Goal: Information Seeking & Learning: Find specific fact

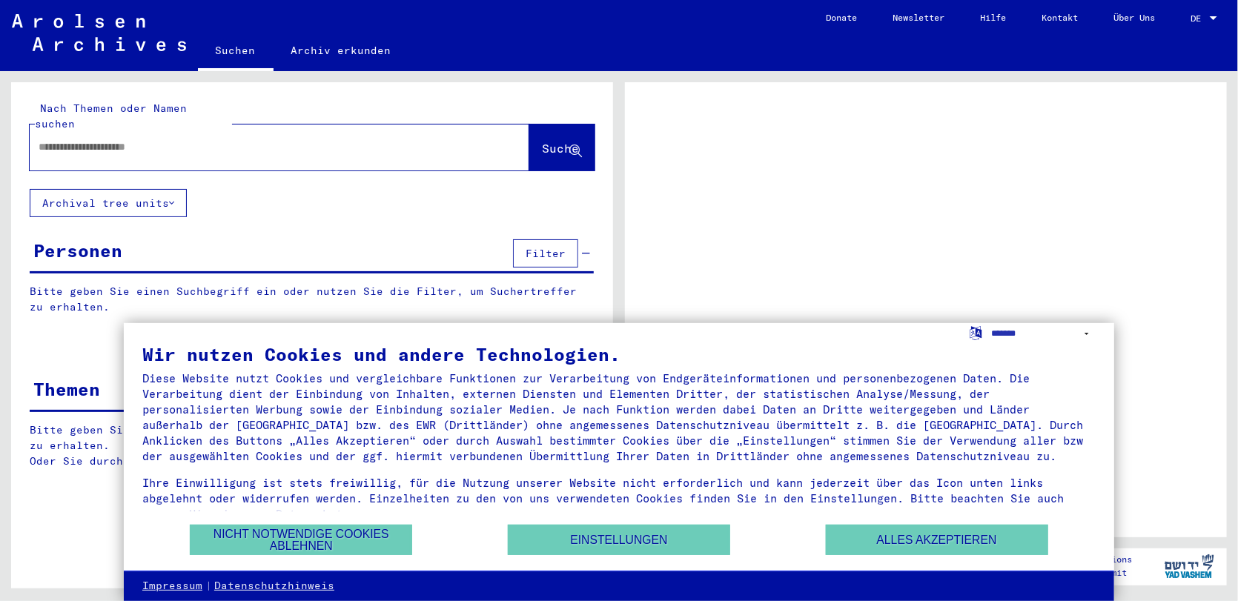
click at [959, 168] on div at bounding box center [926, 309] width 602 height 455
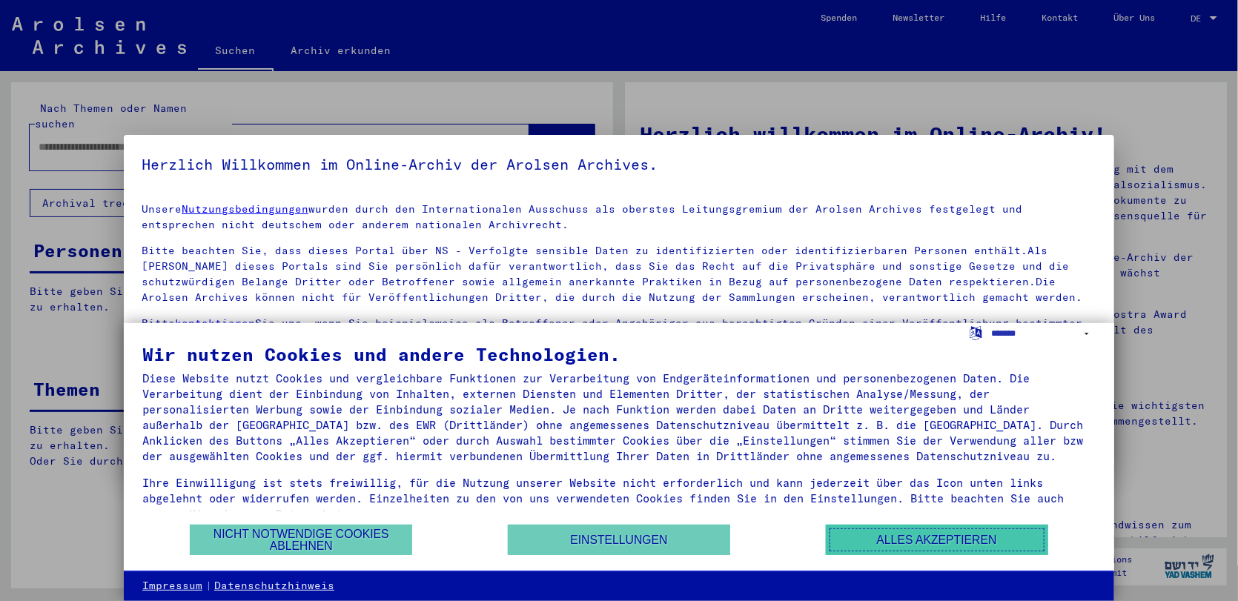
click at [933, 542] on button "Alles akzeptieren" at bounding box center [937, 540] width 222 height 30
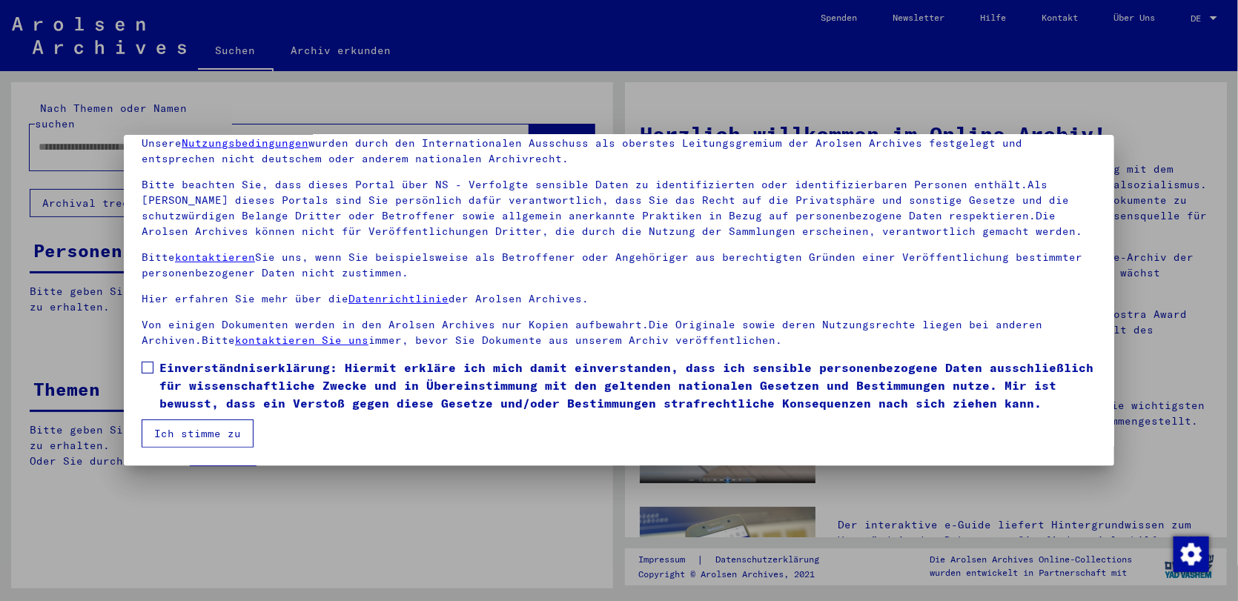
scroll to position [83, 0]
click at [150, 362] on span at bounding box center [148, 368] width 12 height 12
click at [197, 434] on button "Ich stimme zu" at bounding box center [198, 434] width 112 height 28
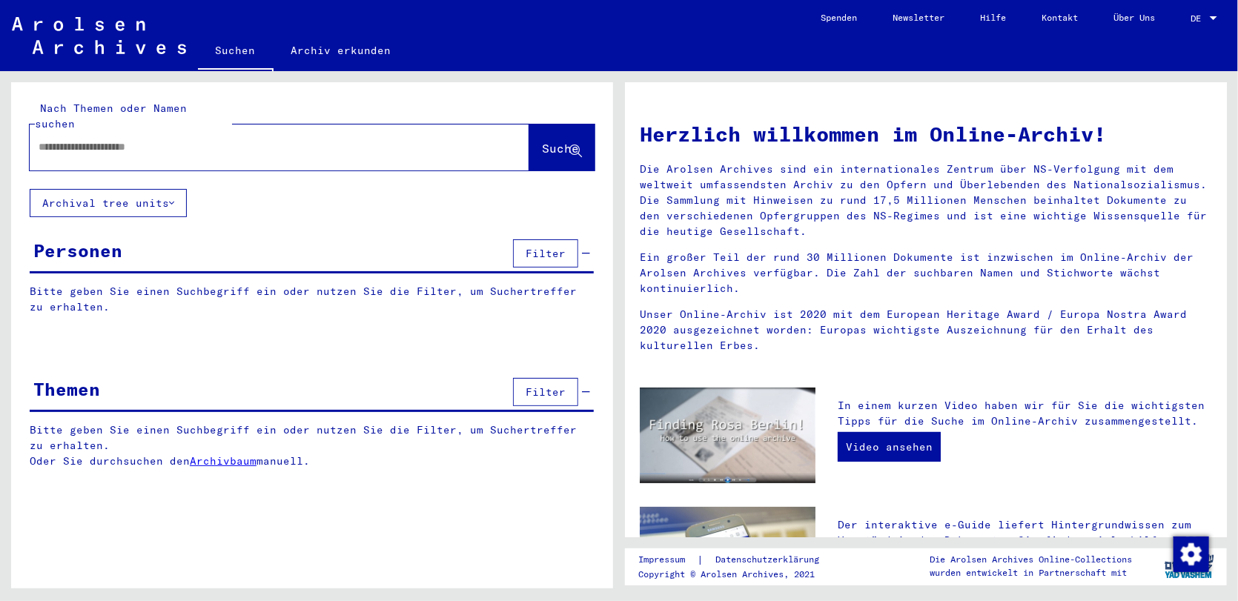
click at [1214, 16] on div at bounding box center [1213, 18] width 7 height 4
click at [1214, 16] on span "English" at bounding box center [1188, 26] width 60 height 27
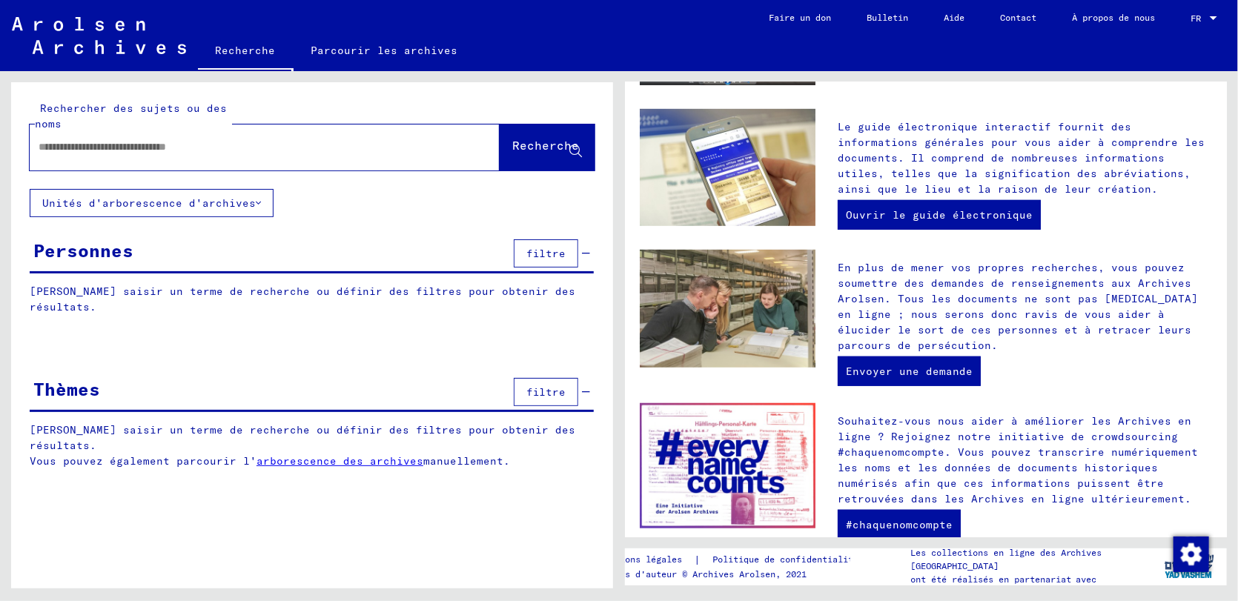
scroll to position [514, 0]
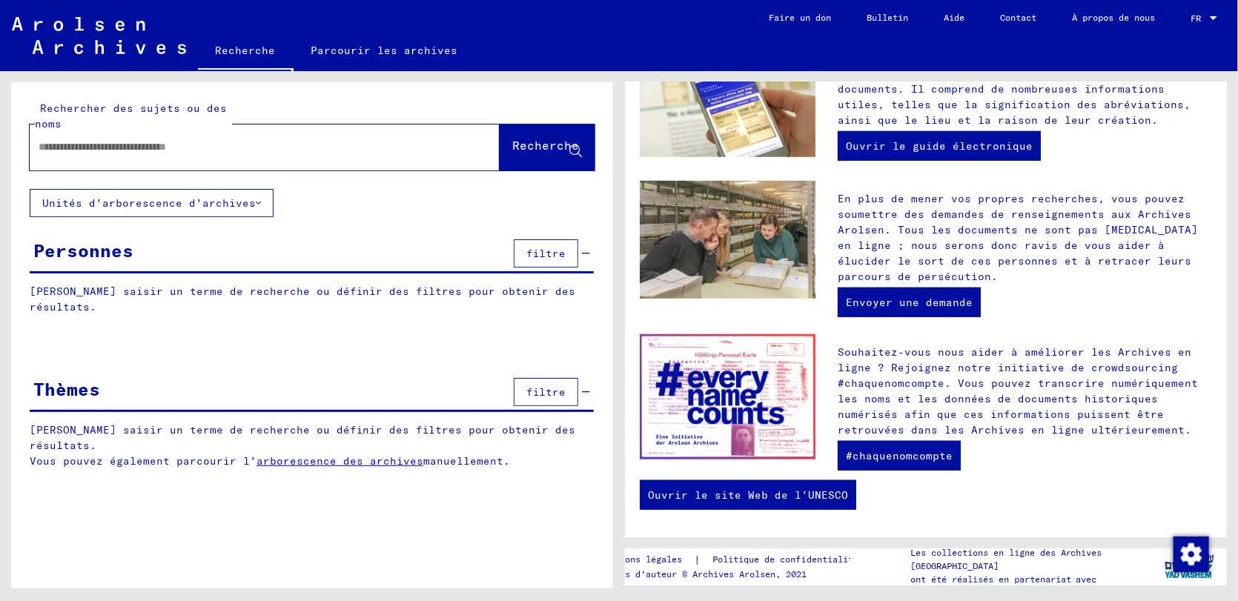
click at [551, 251] on font "filtre" at bounding box center [545, 253] width 39 height 13
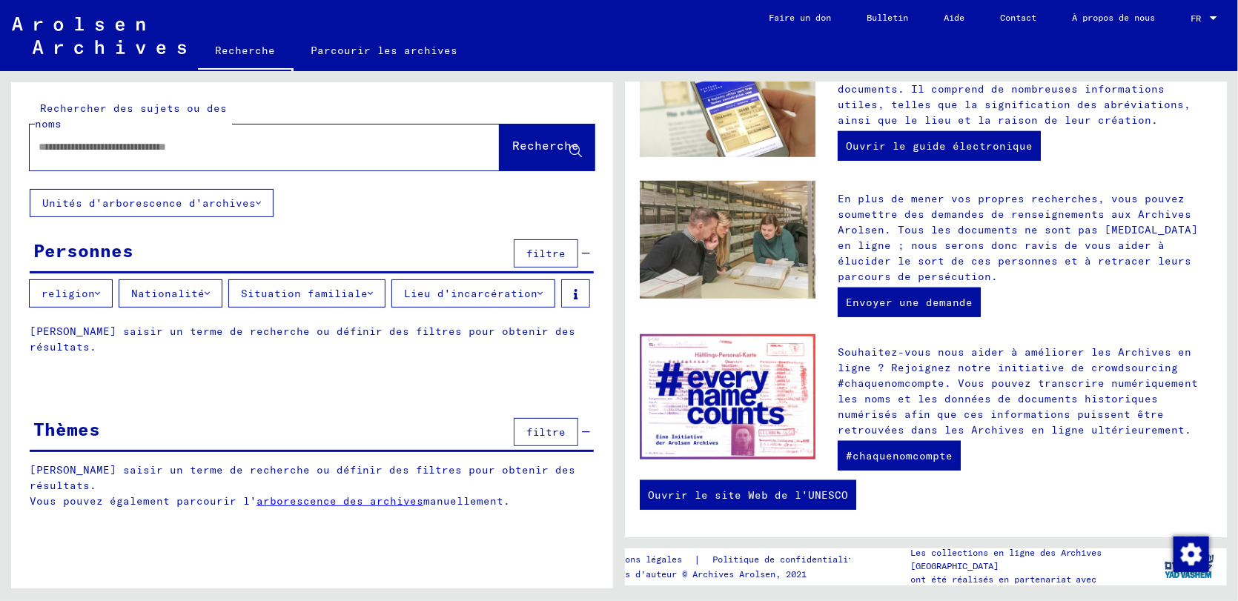
click at [105, 148] on input "text" at bounding box center [247, 147] width 417 height 16
type input "**********"
click at [520, 145] on font "Recherche" at bounding box center [545, 145] width 67 height 15
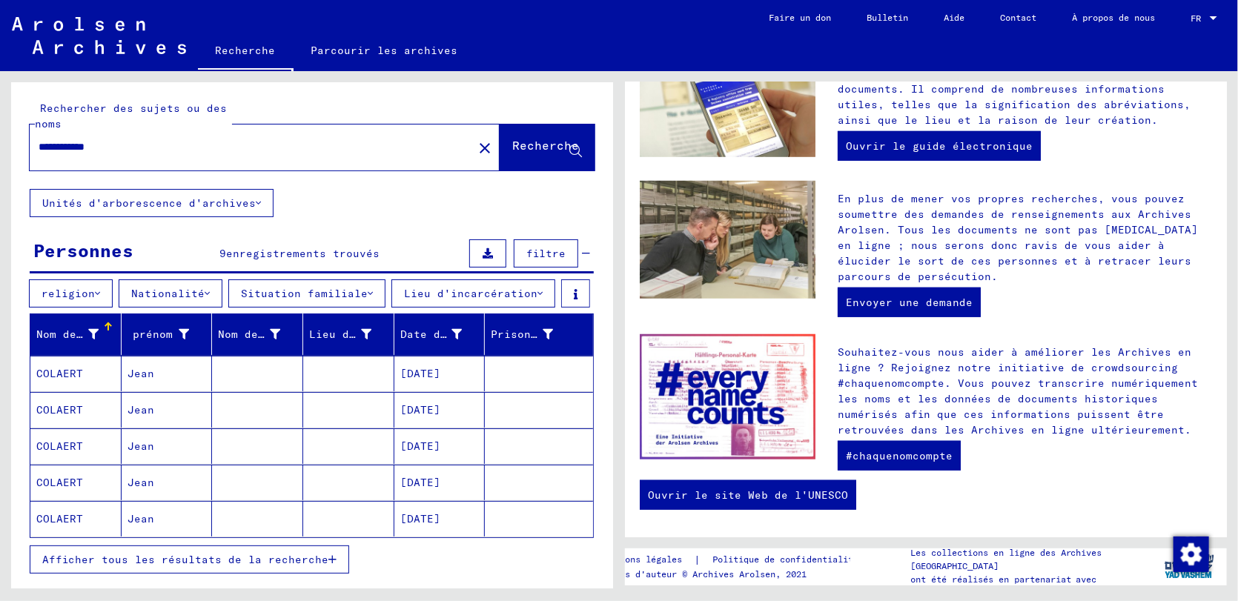
click at [198, 557] on font "Afficher tous les résultats de la recherche" at bounding box center [185, 559] width 286 height 13
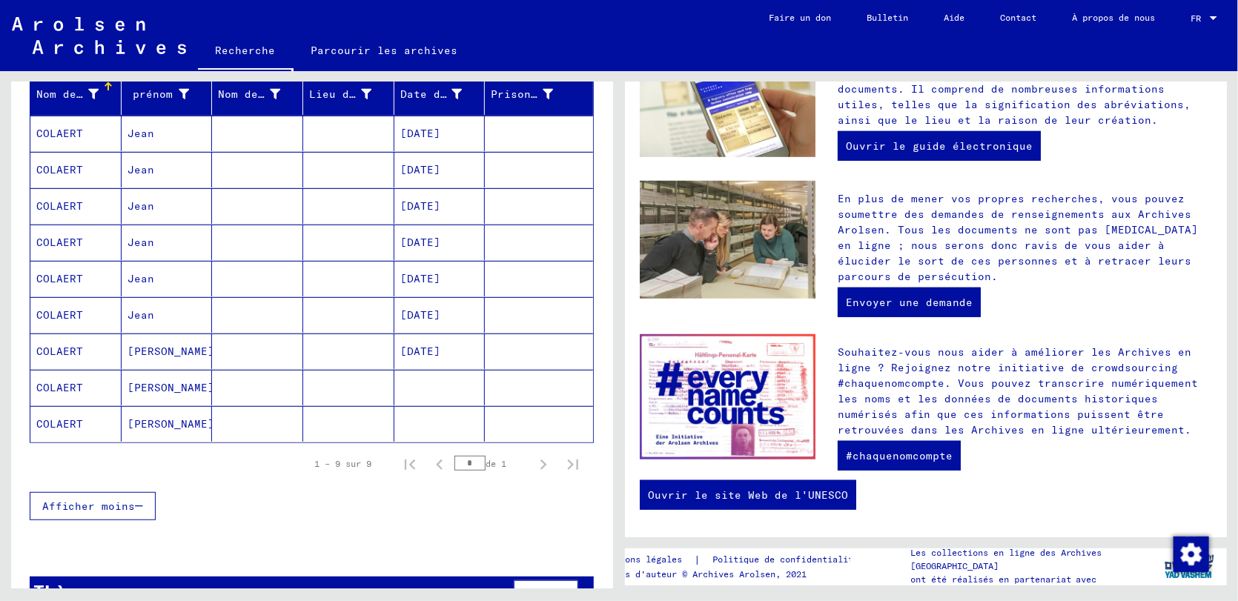
scroll to position [204, 0]
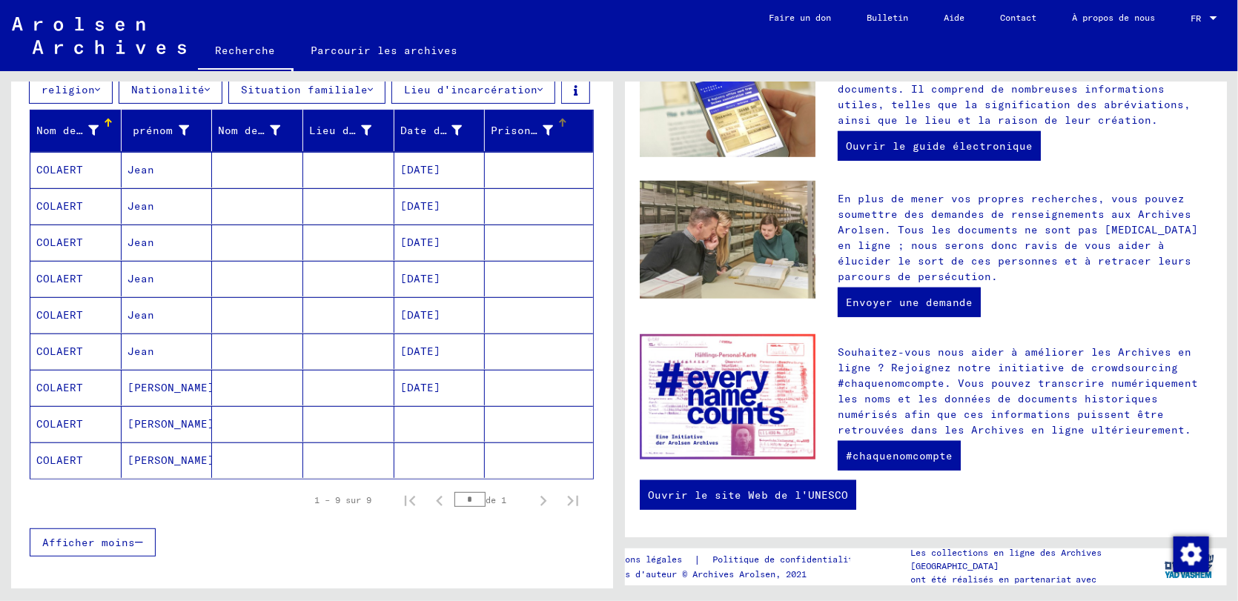
click at [536, 125] on font "Prisonnier #" at bounding box center [531, 130] width 80 height 13
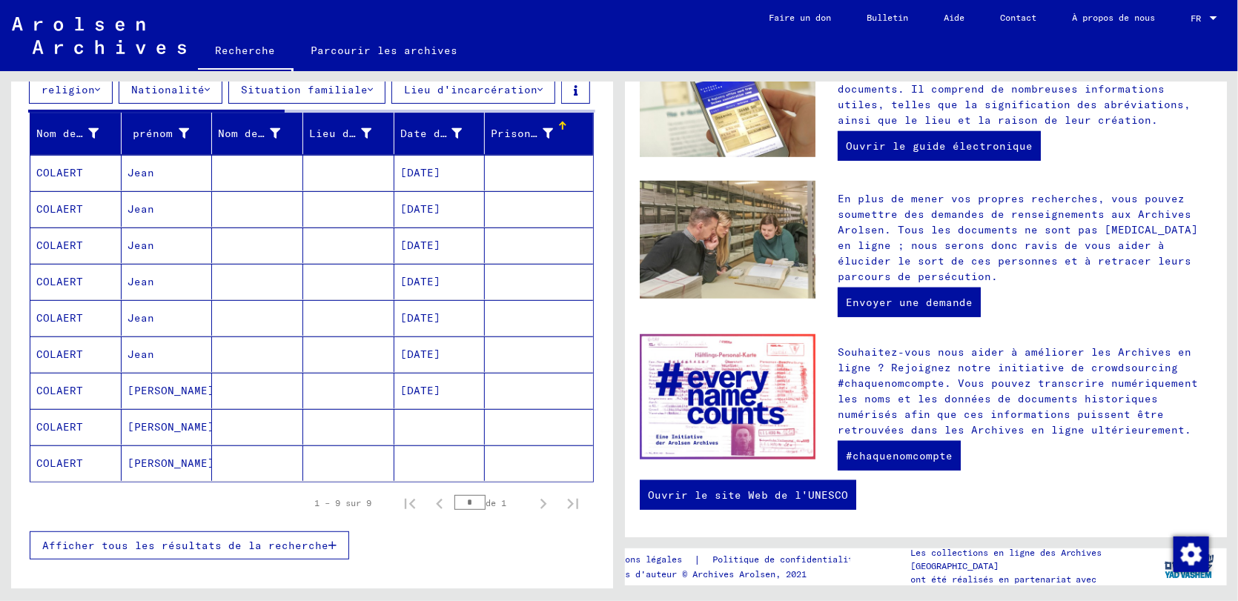
scroll to position [133, 0]
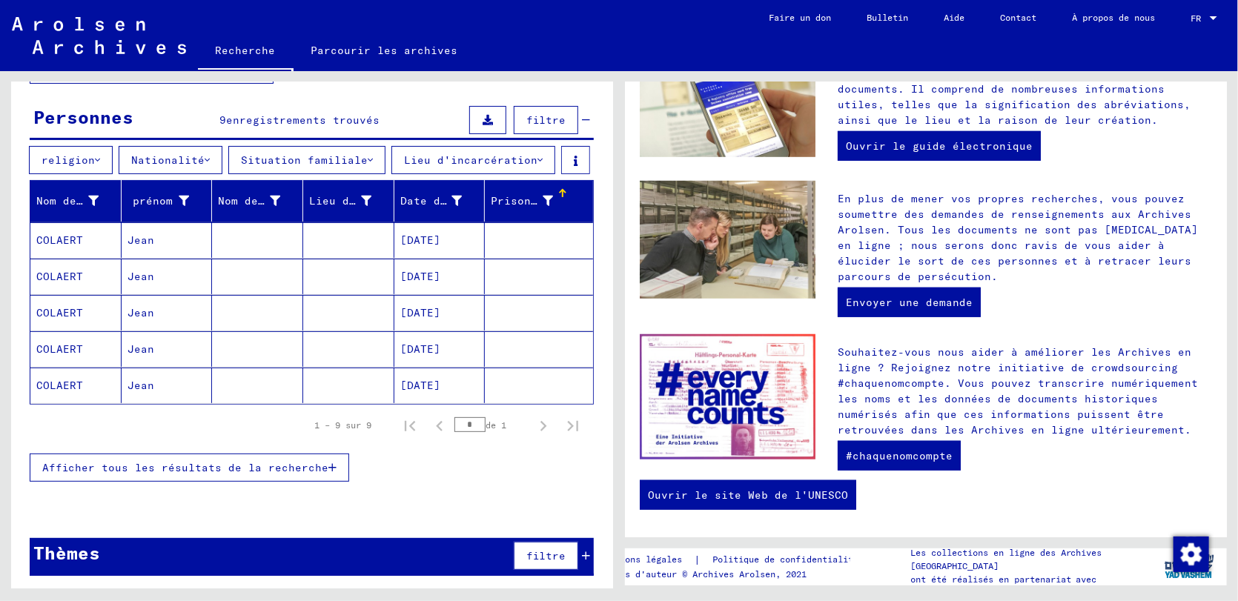
click at [473, 157] on font "Lieu d'incarcération" at bounding box center [470, 159] width 133 height 13
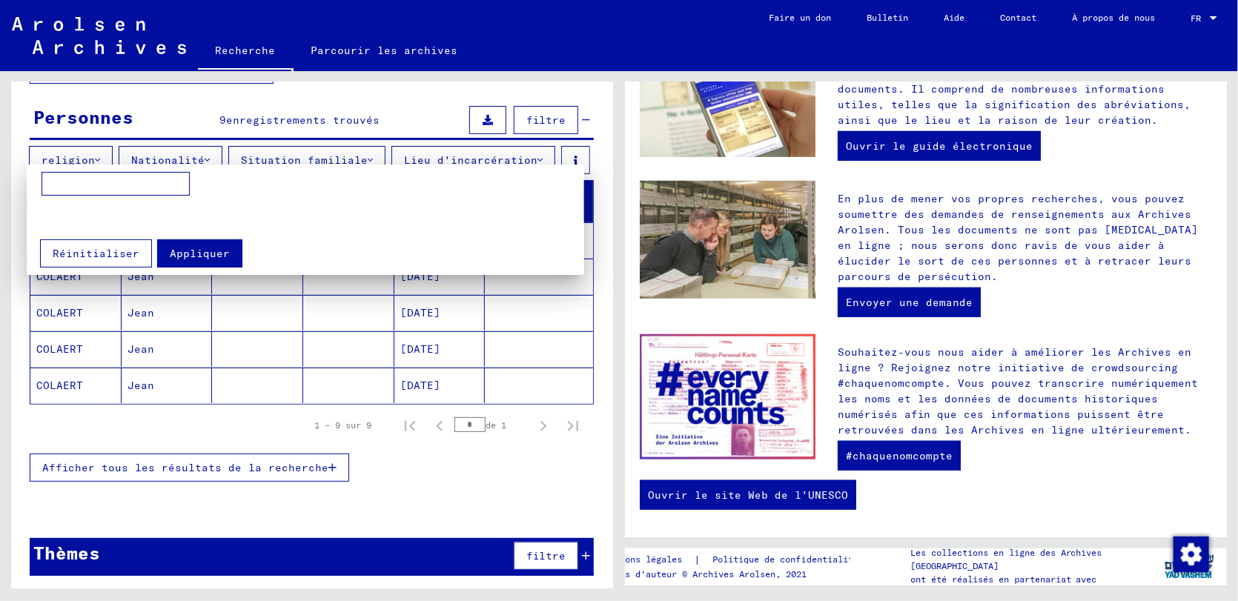
click at [492, 469] on div at bounding box center [619, 300] width 1238 height 601
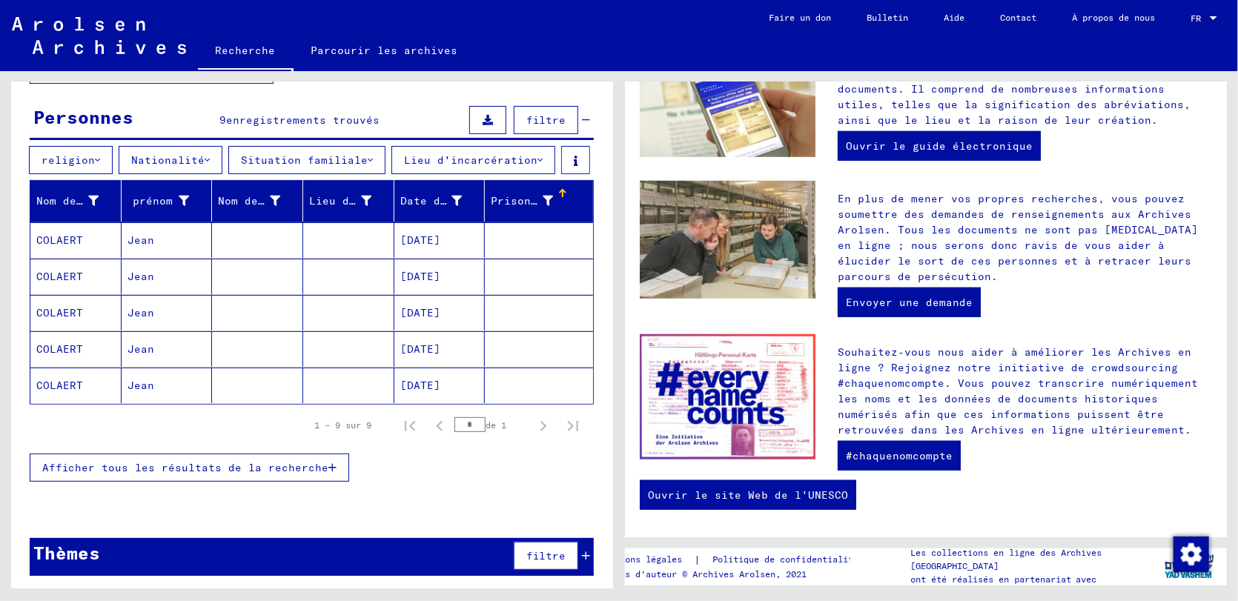
click at [301, 461] on font "Afficher tous les résultats de la recherche" at bounding box center [185, 467] width 286 height 13
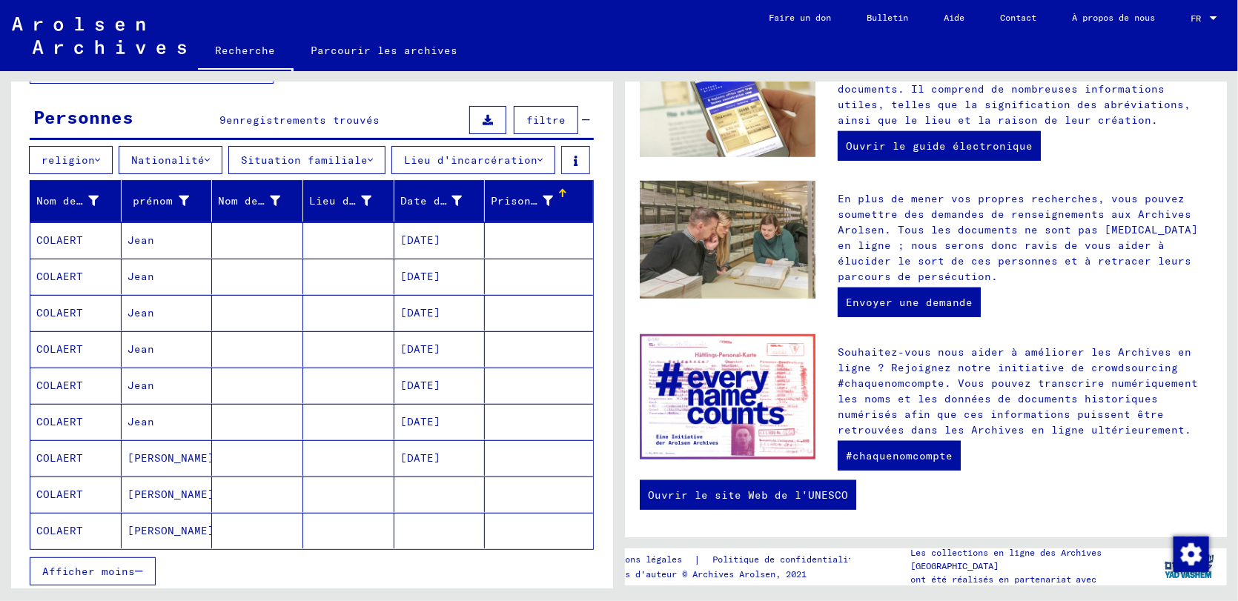
click at [85, 234] on mat-cell "COLAERT" at bounding box center [75, 240] width 91 height 36
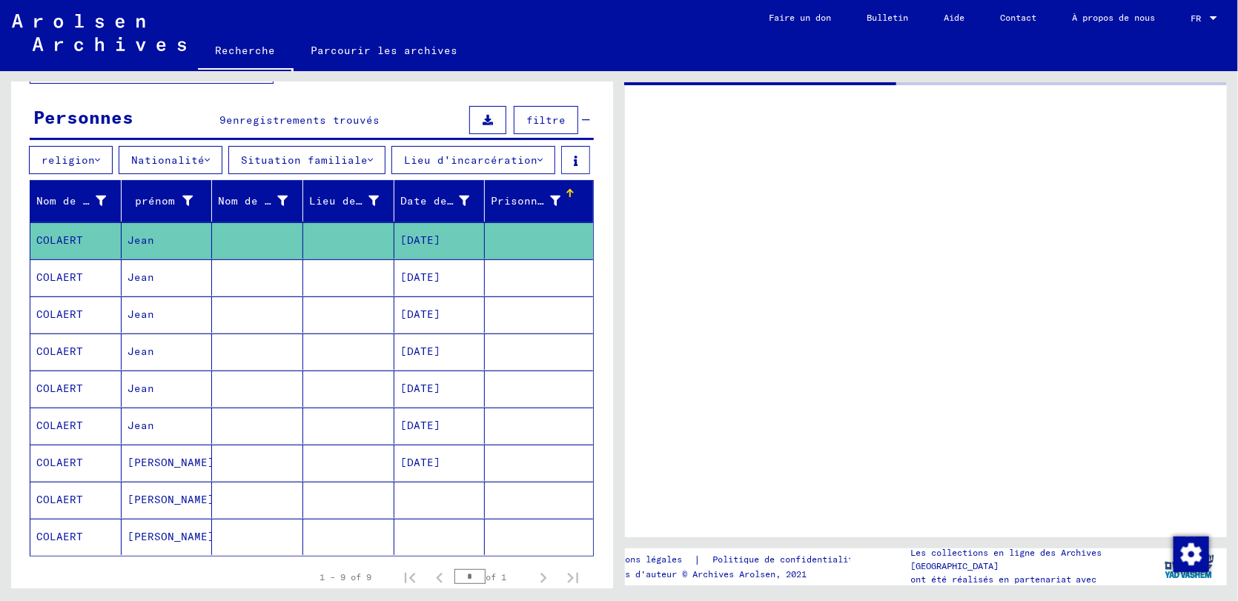
click at [85, 234] on mat-cell "COLAERT" at bounding box center [75, 240] width 91 height 36
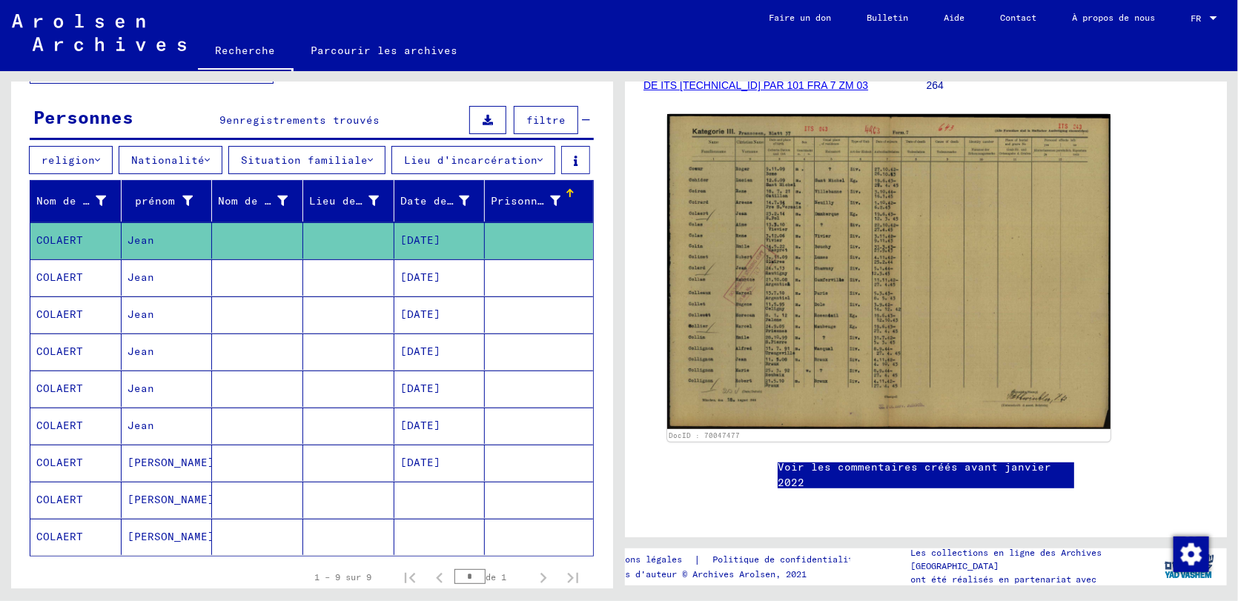
scroll to position [176, 0]
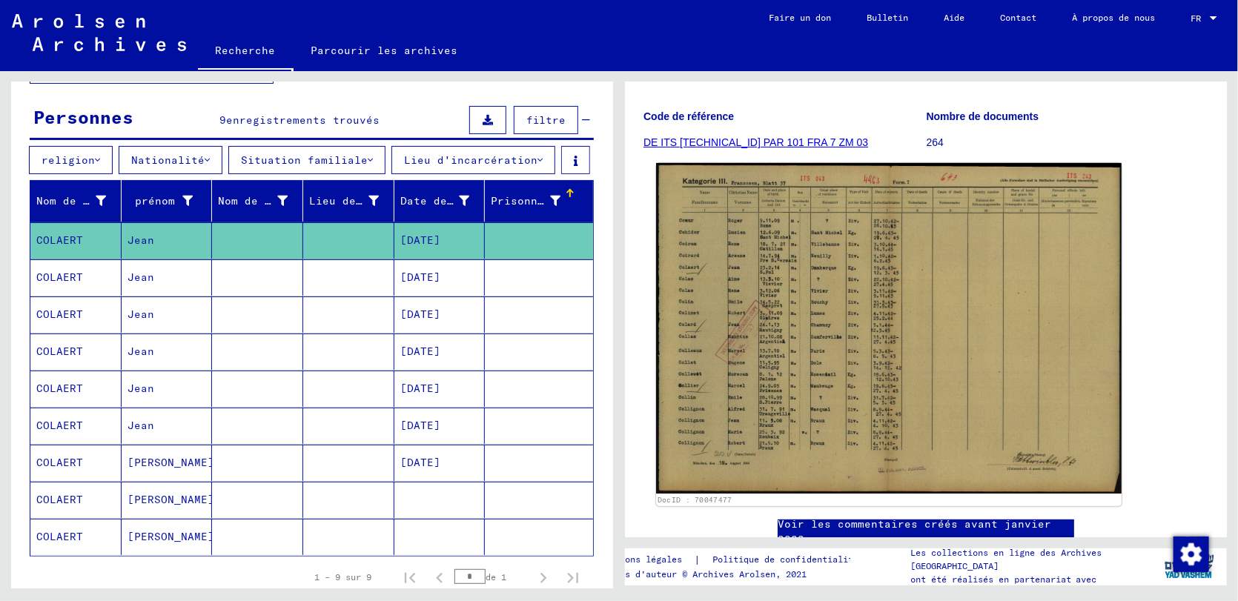
click at [877, 348] on img at bounding box center [889, 328] width 466 height 331
